Goal: Find specific page/section: Find specific page/section

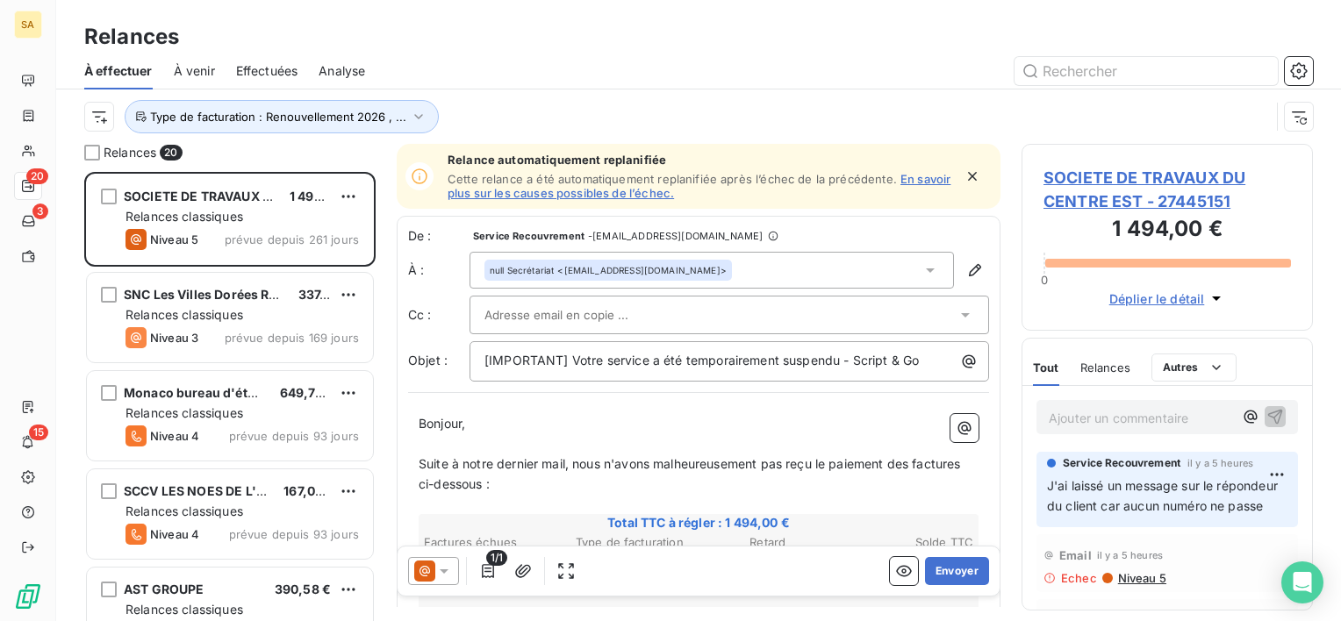
click at [277, 65] on span "Effectuées" at bounding box center [267, 71] width 62 height 18
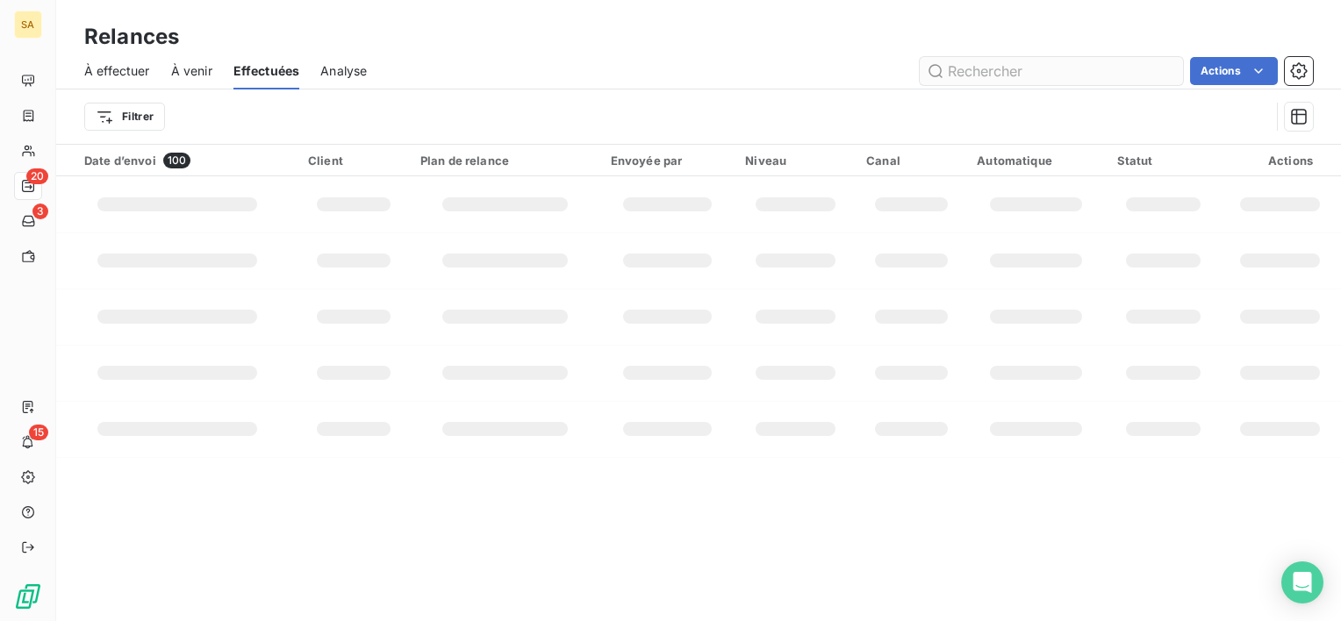
click at [993, 70] on input "text" at bounding box center [1051, 71] width 263 height 28
type input "sergic"
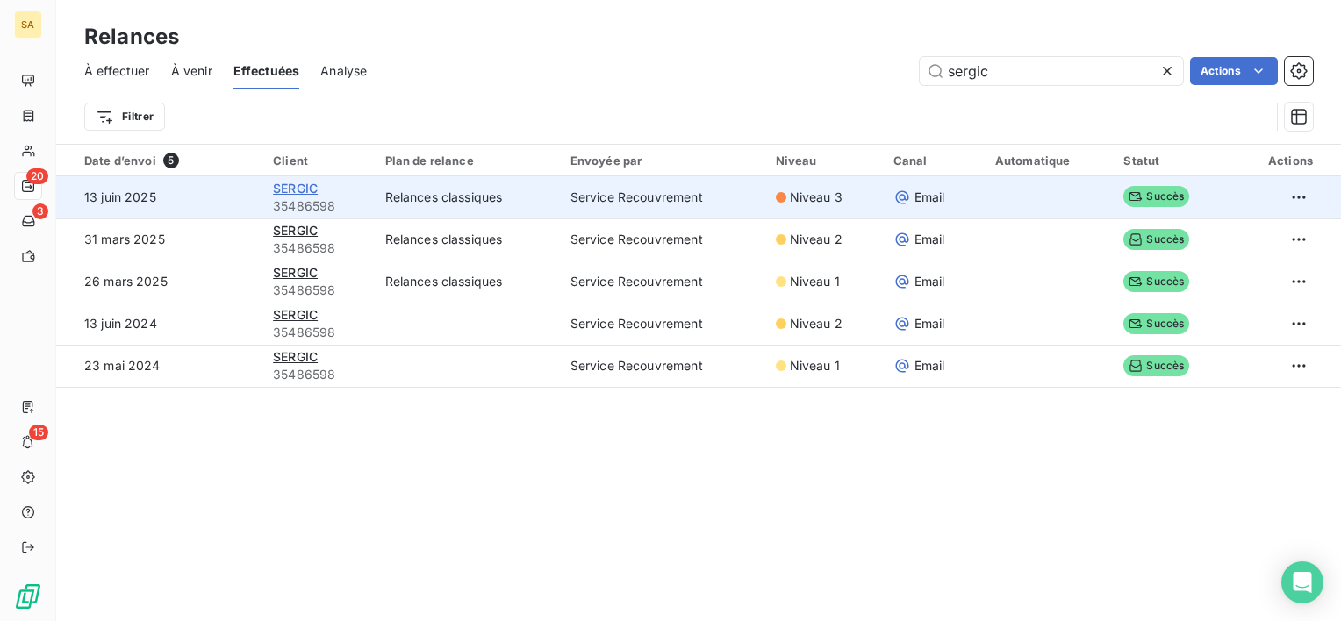
click at [302, 183] on span "SERGIC" at bounding box center [295, 188] width 45 height 15
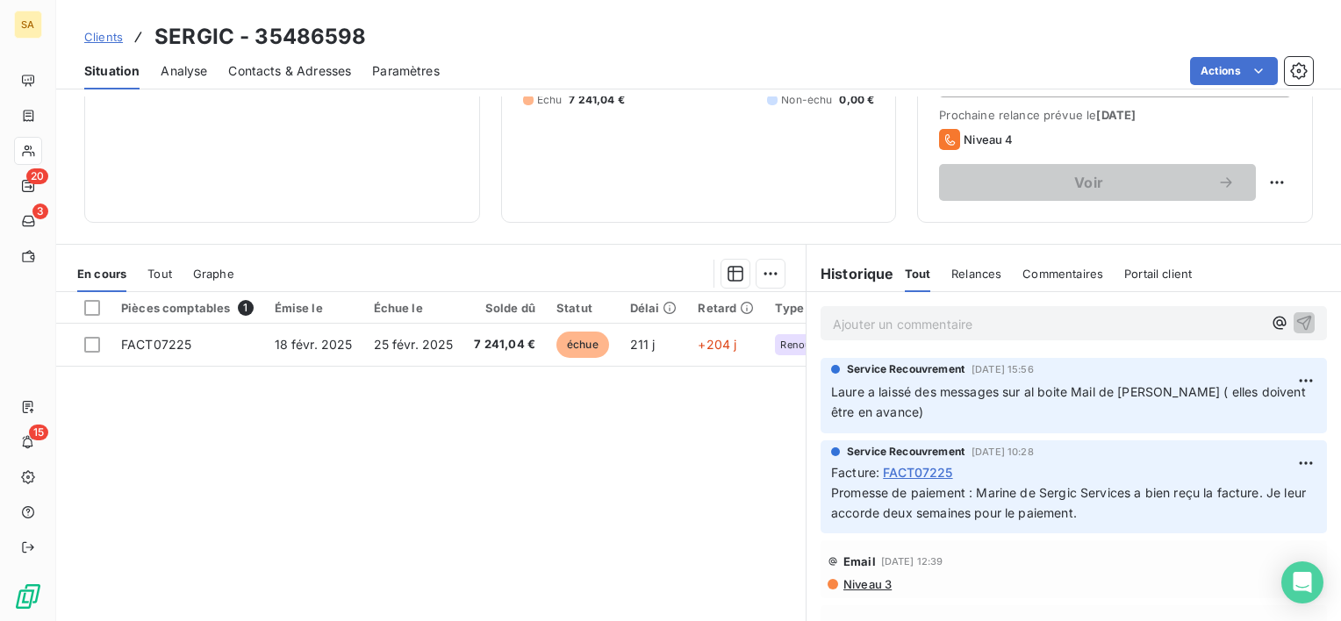
scroll to position [305, 0]
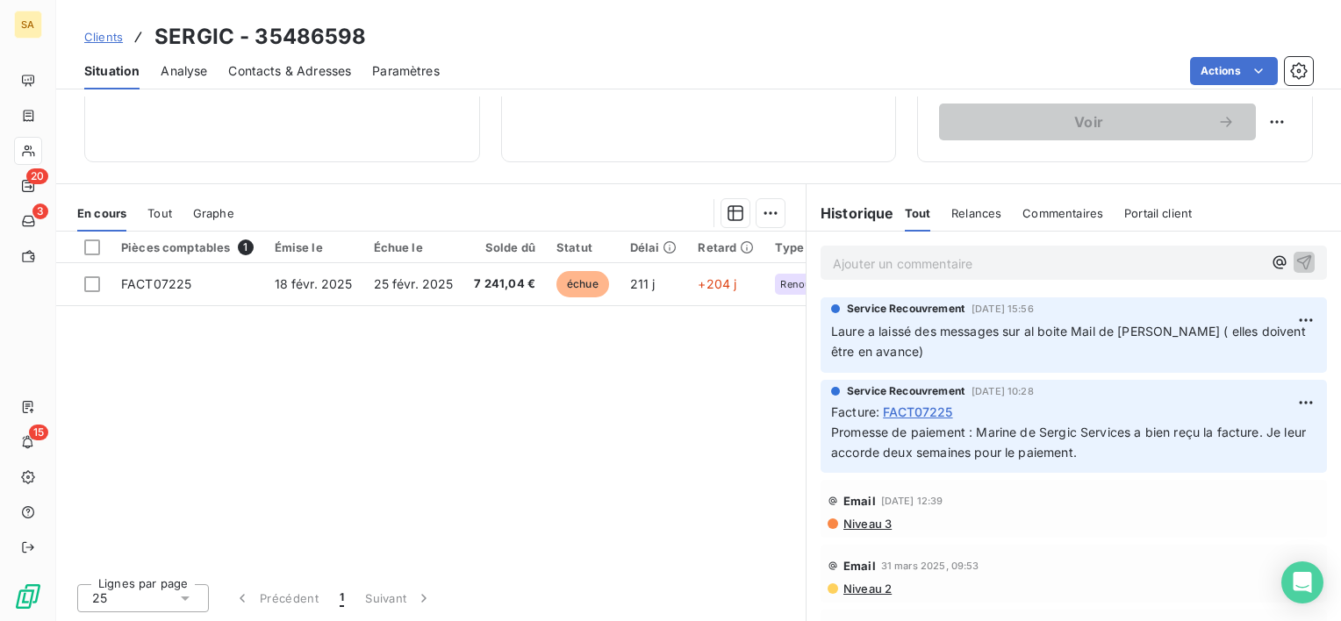
click at [947, 355] on p "Laure a laissé des messages sur al boite Mail de [PERSON_NAME] ( elles doivent …" at bounding box center [1073, 342] width 485 height 40
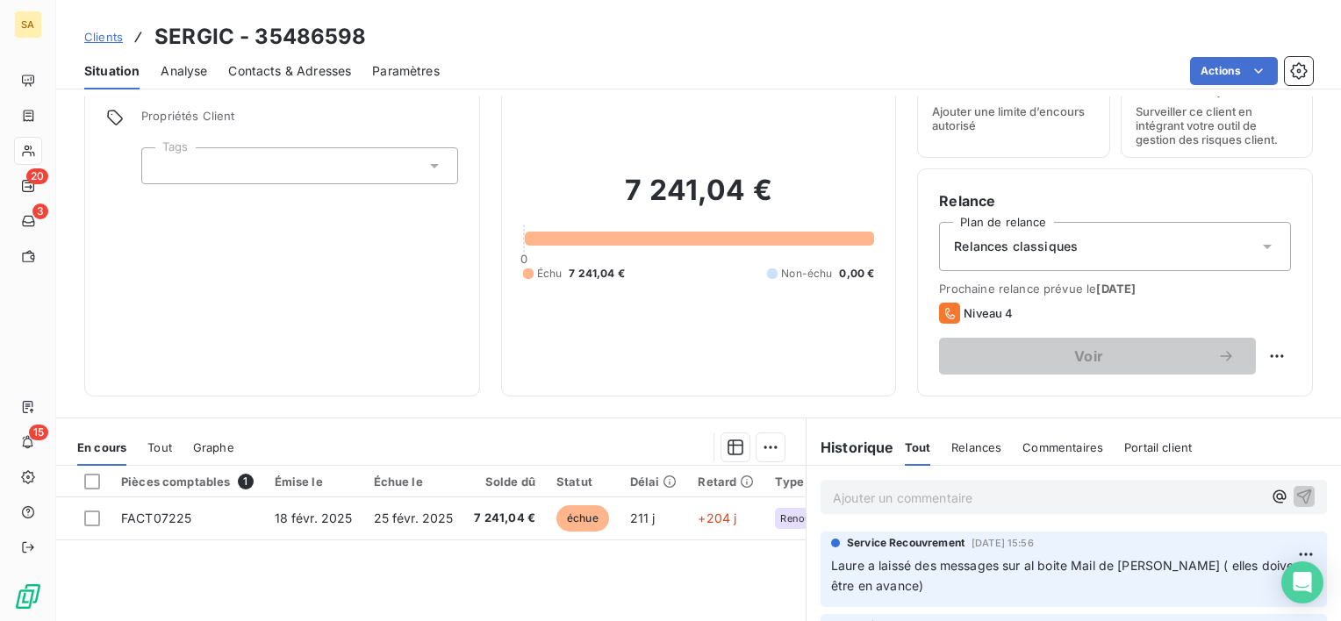
scroll to position [41, 0]
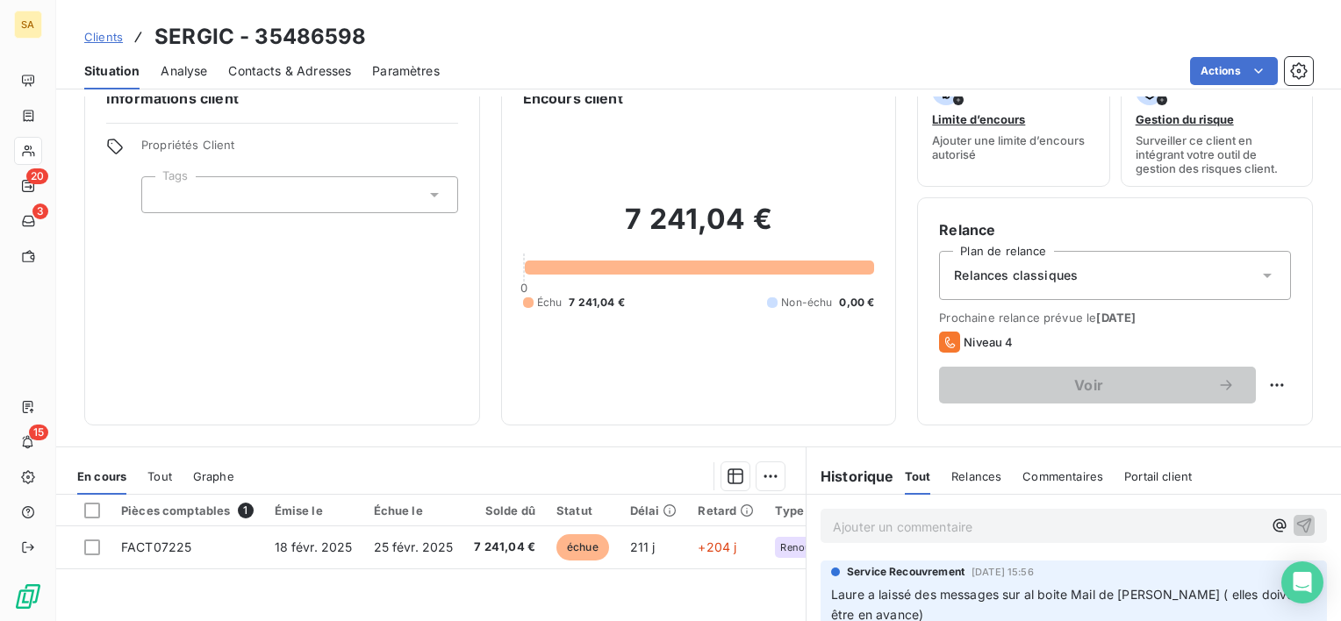
click at [964, 523] on p "Ajouter un commentaire ﻿" at bounding box center [1047, 527] width 429 height 22
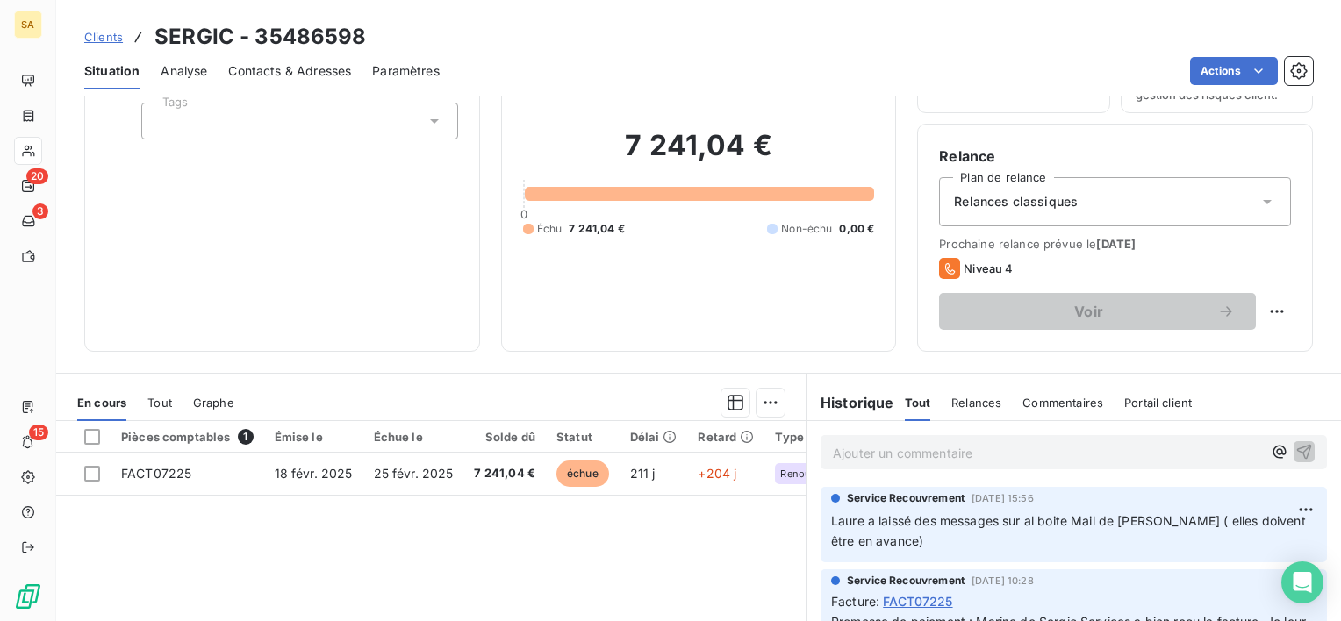
scroll to position [305, 0]
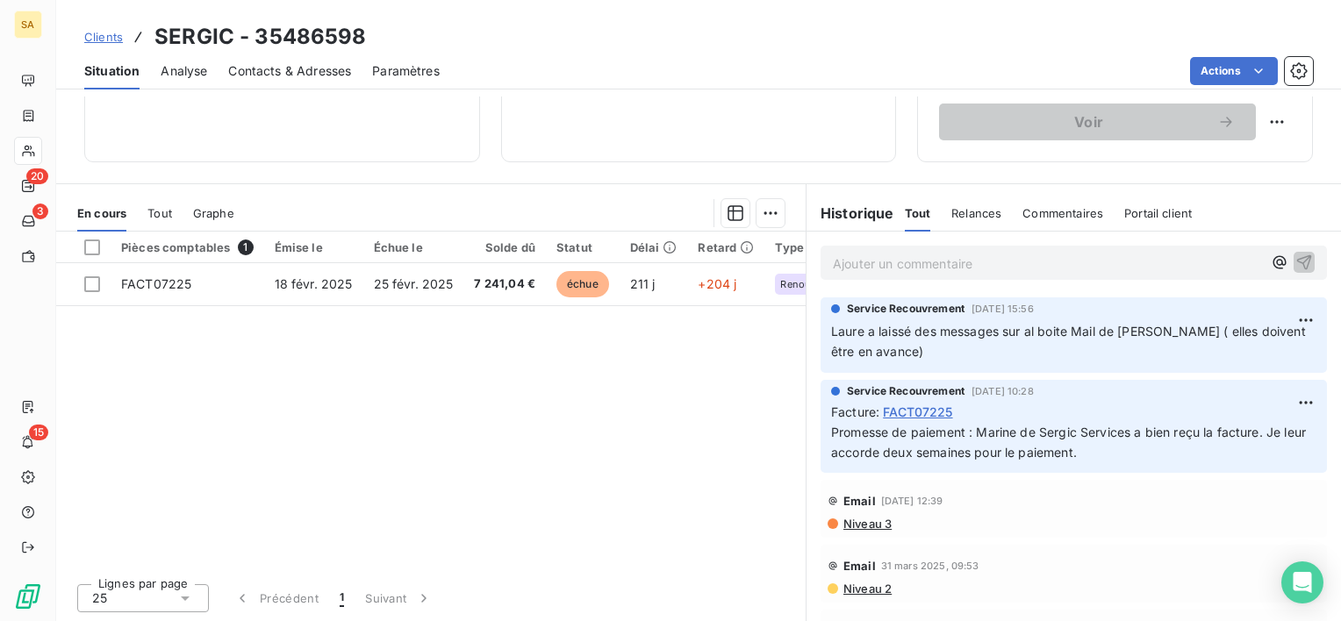
click at [943, 260] on p "Ajouter un commentaire ﻿" at bounding box center [1047, 264] width 429 height 22
click at [1222, 269] on p "en discussion avec [PERSON_NAME] pour facturation à revoir ou non" at bounding box center [1047, 263] width 429 height 20
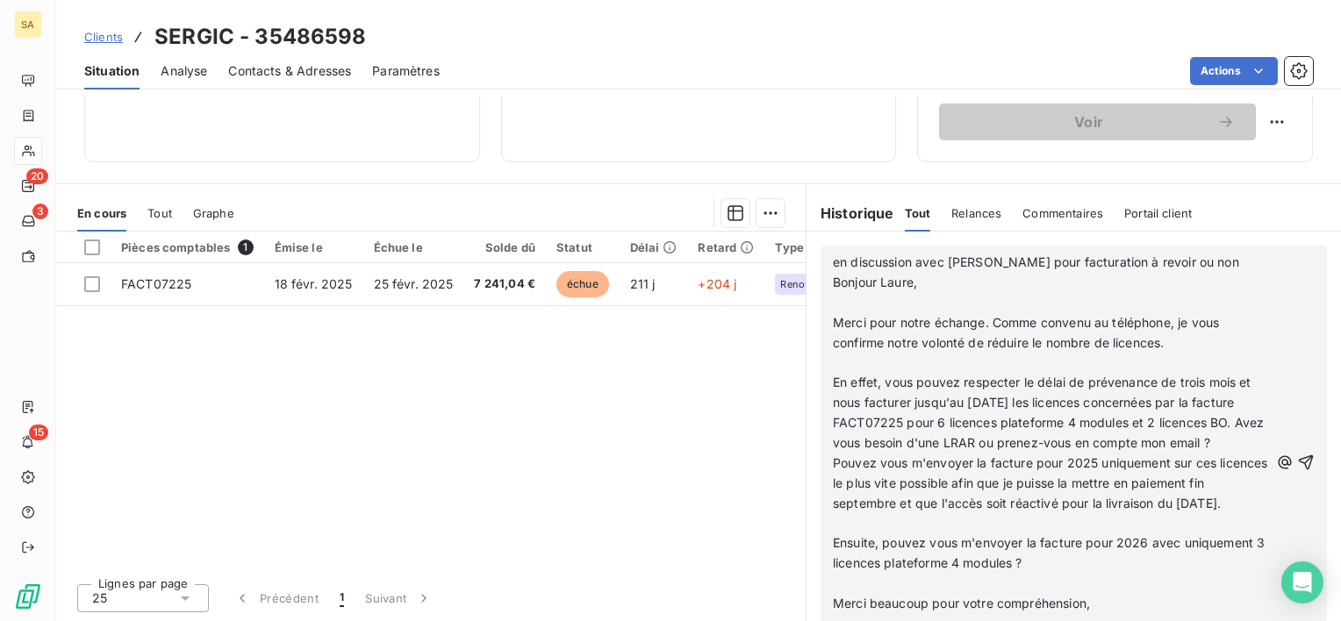
scroll to position [587, 0]
click at [1297, 471] on icon "button" at bounding box center [1306, 463] width 18 height 18
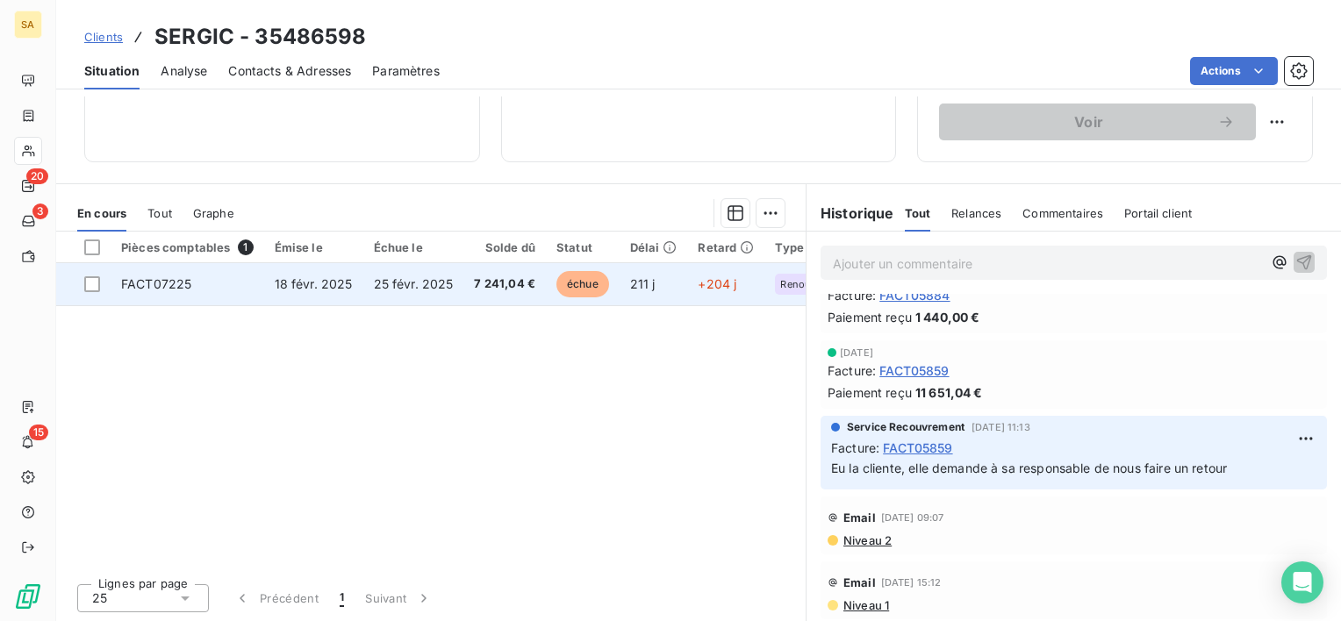
scroll to position [0, 0]
